Goal: Navigation & Orientation: Go to known website

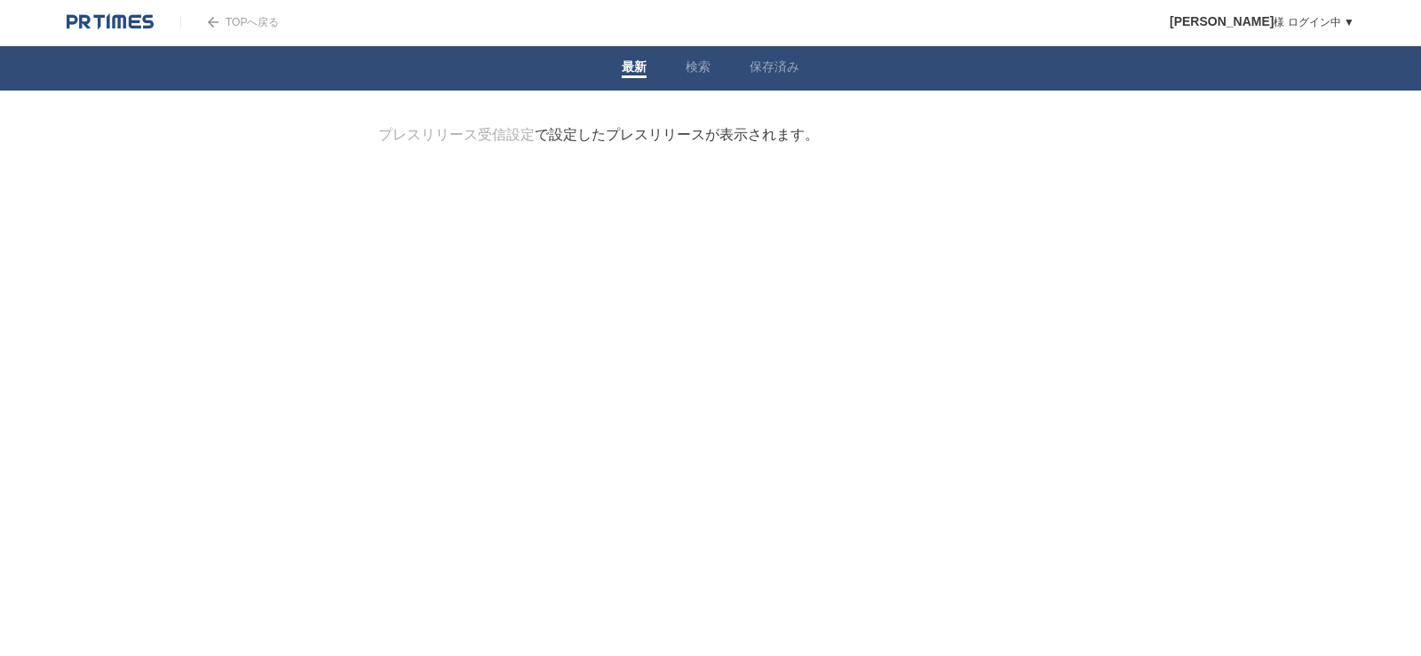
click at [251, 13] on div "TOPへ戻る" at bounding box center [229, 22] width 99 height 44
click at [249, 19] on link "TOPへ戻る" at bounding box center [229, 22] width 99 height 12
click at [236, 17] on link "TOPへ戻る" at bounding box center [229, 22] width 99 height 12
